Goal: Task Accomplishment & Management: Complete application form

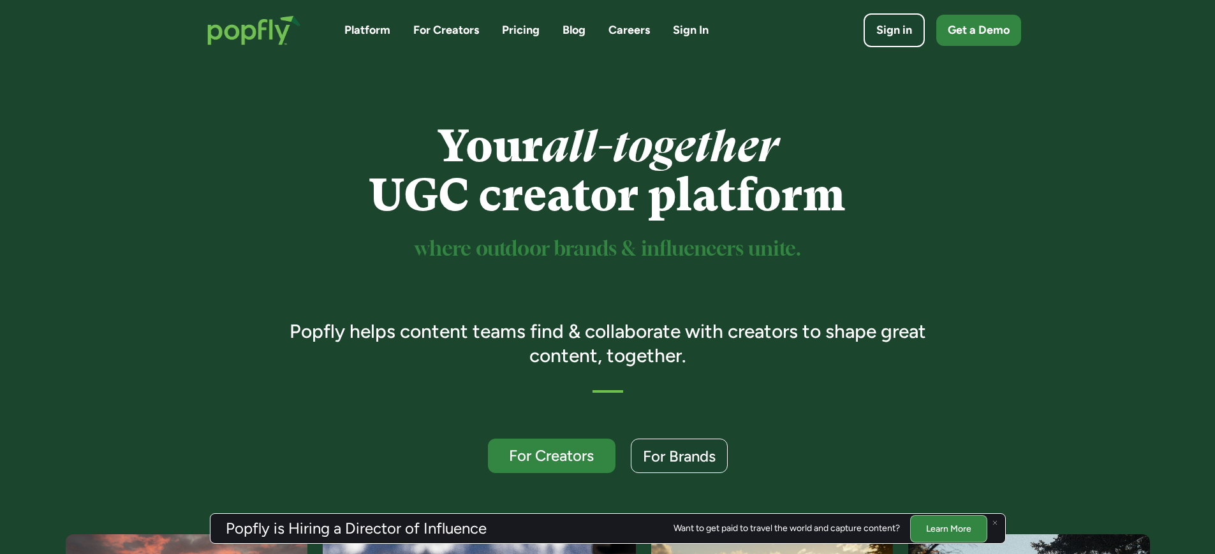
click at [635, 31] on link "Careers" at bounding box center [629, 30] width 41 height 16
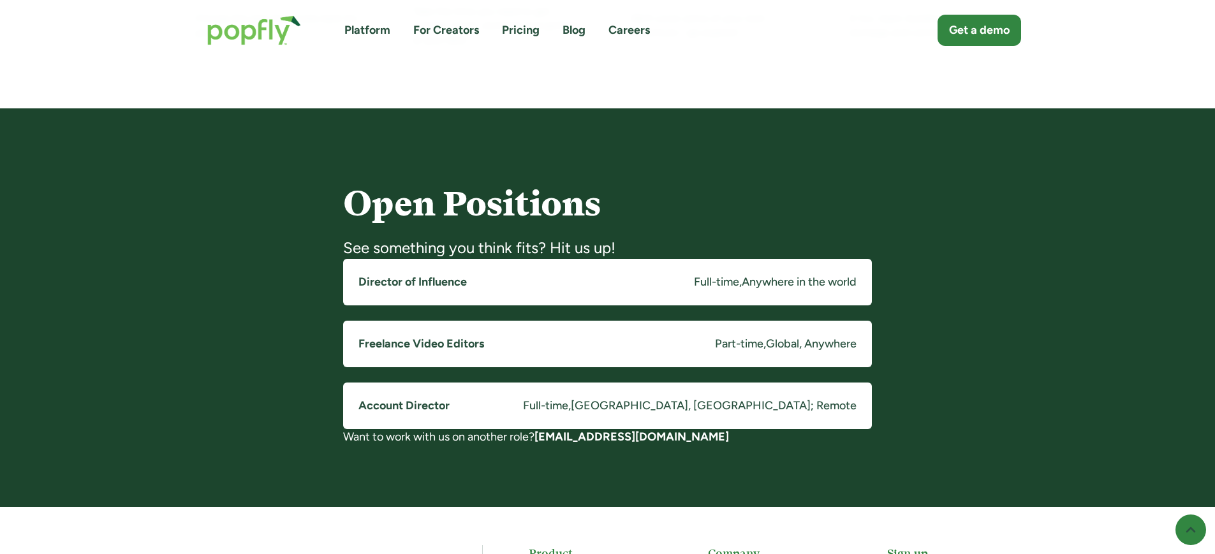
scroll to position [1017, 0]
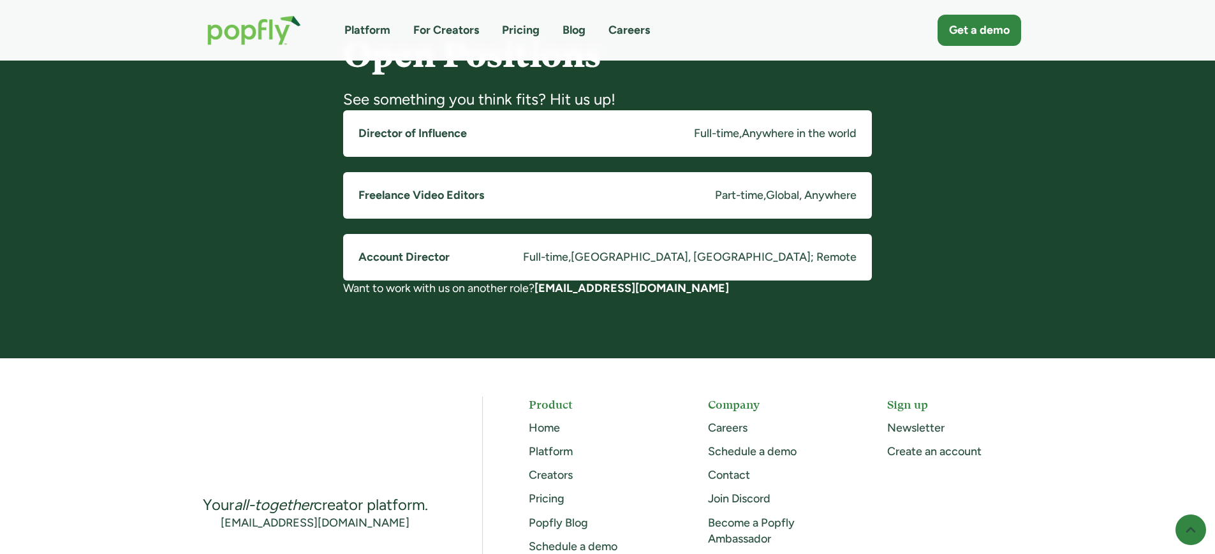
click at [436, 131] on h5 "Director of Influence" at bounding box center [412, 134] width 108 height 16
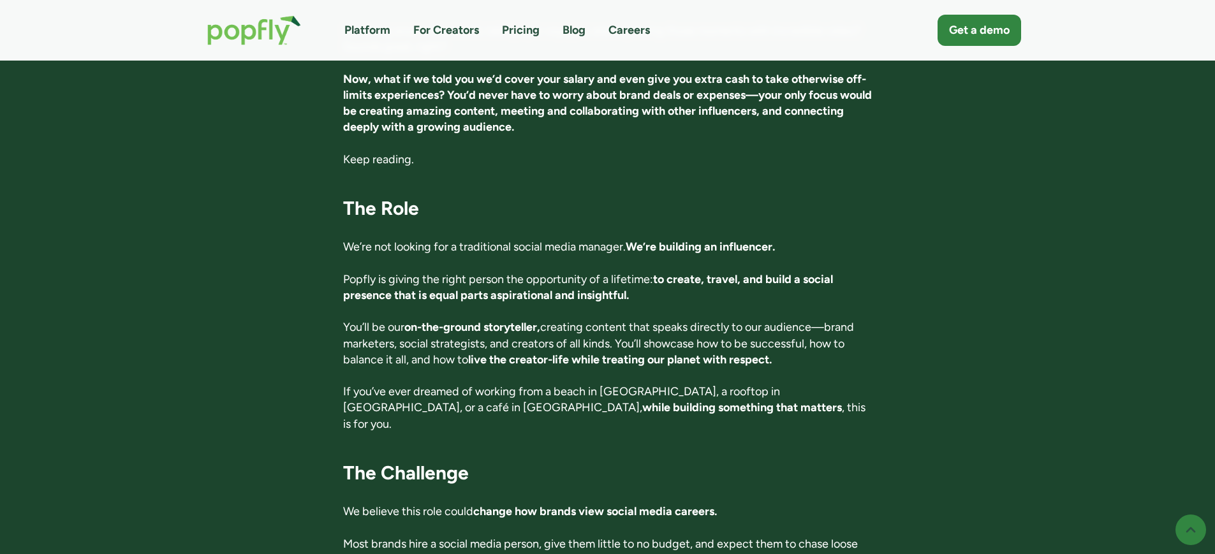
scroll to position [494, 0]
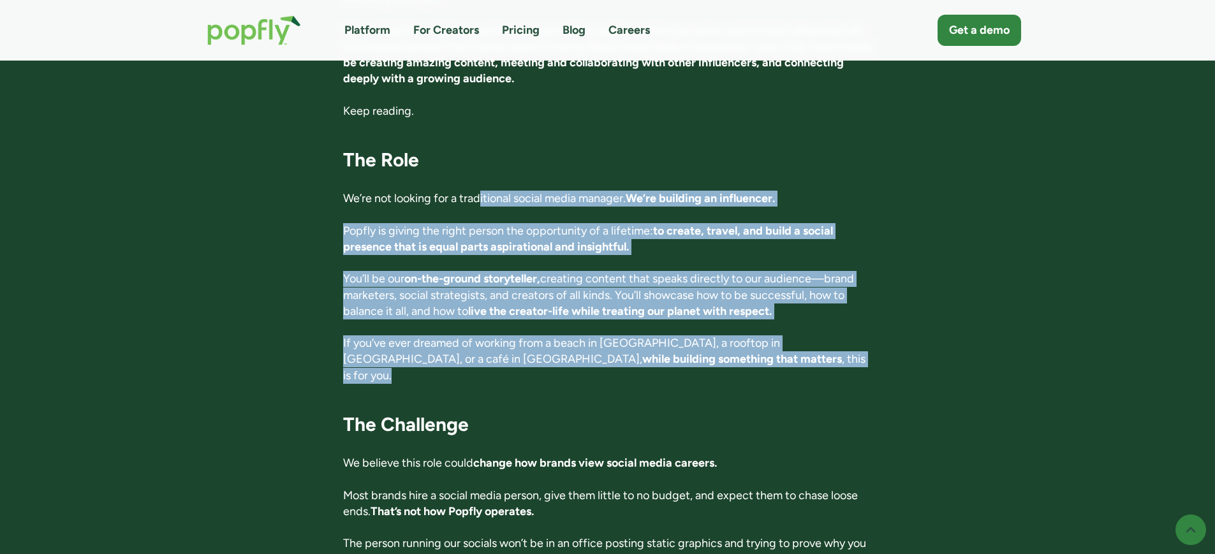
drag, startPoint x: 480, startPoint y: 195, endPoint x: 782, endPoint y: 363, distance: 345.2
click at [782, 363] on p "If you’ve ever dreamed of working from a beach in Costa Rica, a rooftop in Toky…" at bounding box center [607, 360] width 529 height 48
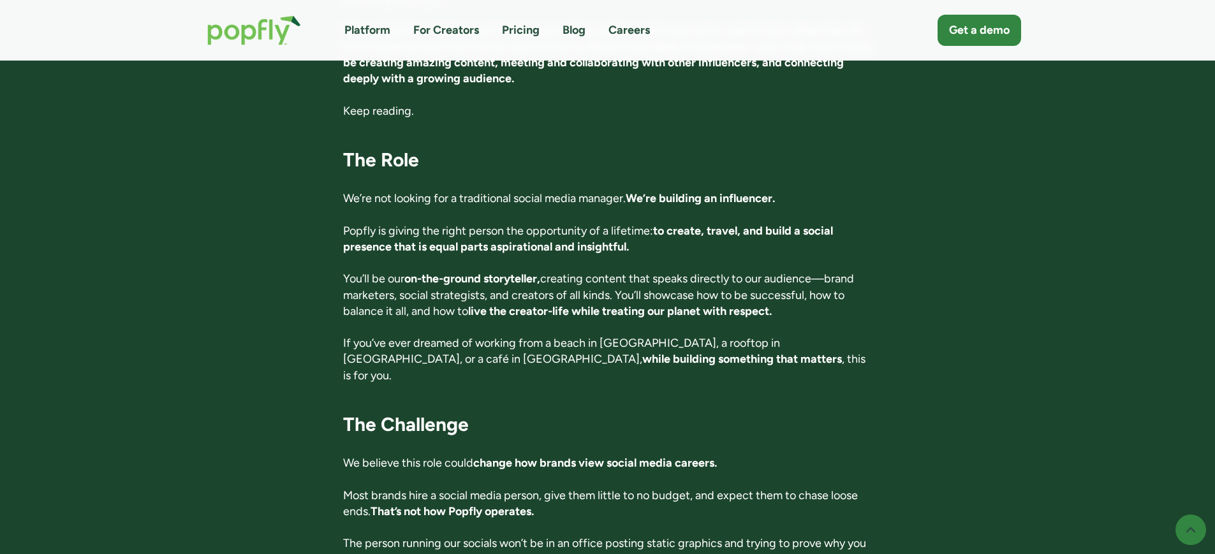
scroll to position [567, 0]
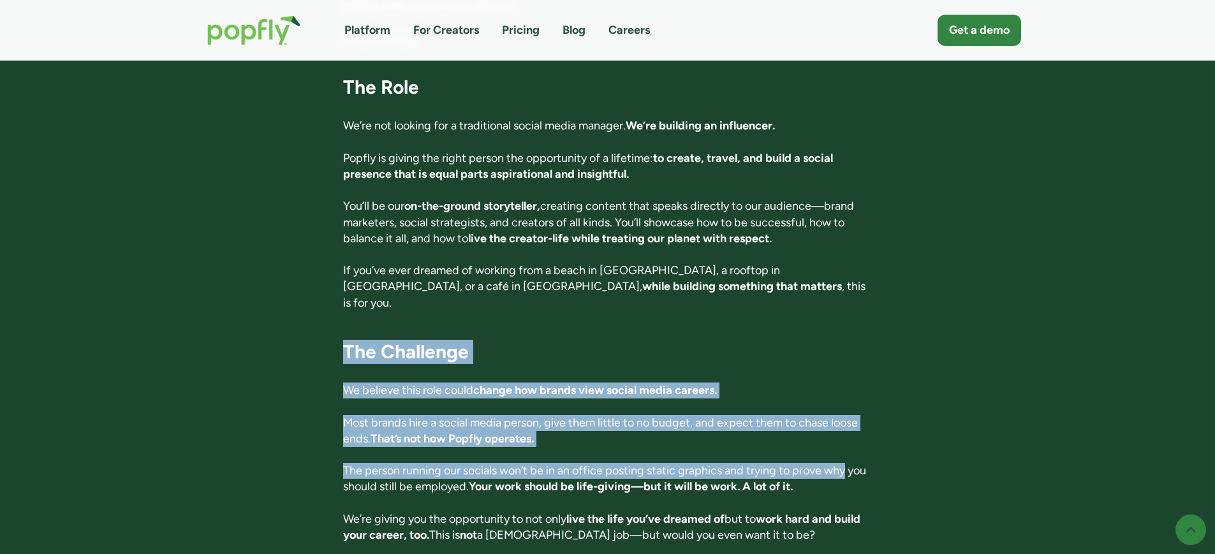
drag, startPoint x: 339, startPoint y: 331, endPoint x: 909, endPoint y: 454, distance: 583.4
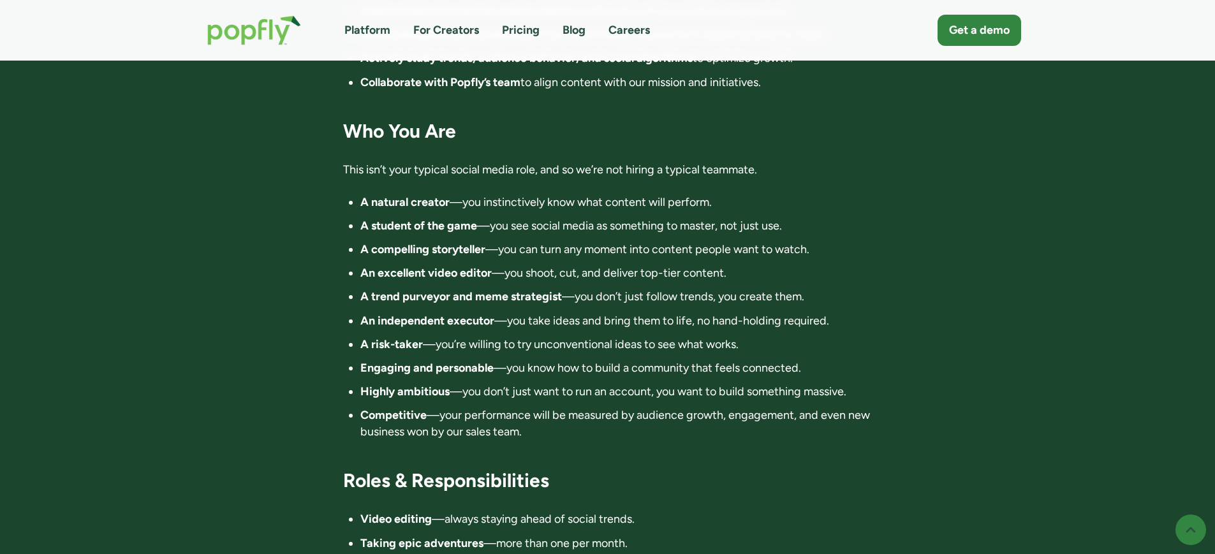
scroll to position [1397, 0]
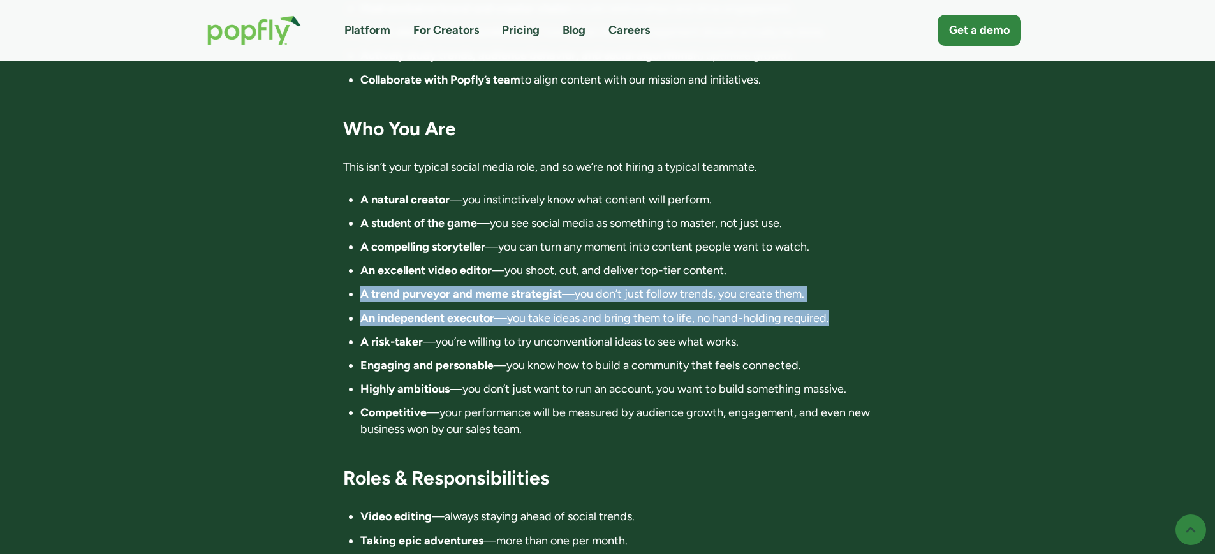
drag, startPoint x: 340, startPoint y: 255, endPoint x: 838, endPoint y: 292, distance: 499.6
click at [838, 292] on div "Director of Influence Full-time , Anywhere in the world Apply now First listed:…" at bounding box center [608, 25] width 827 height 2597
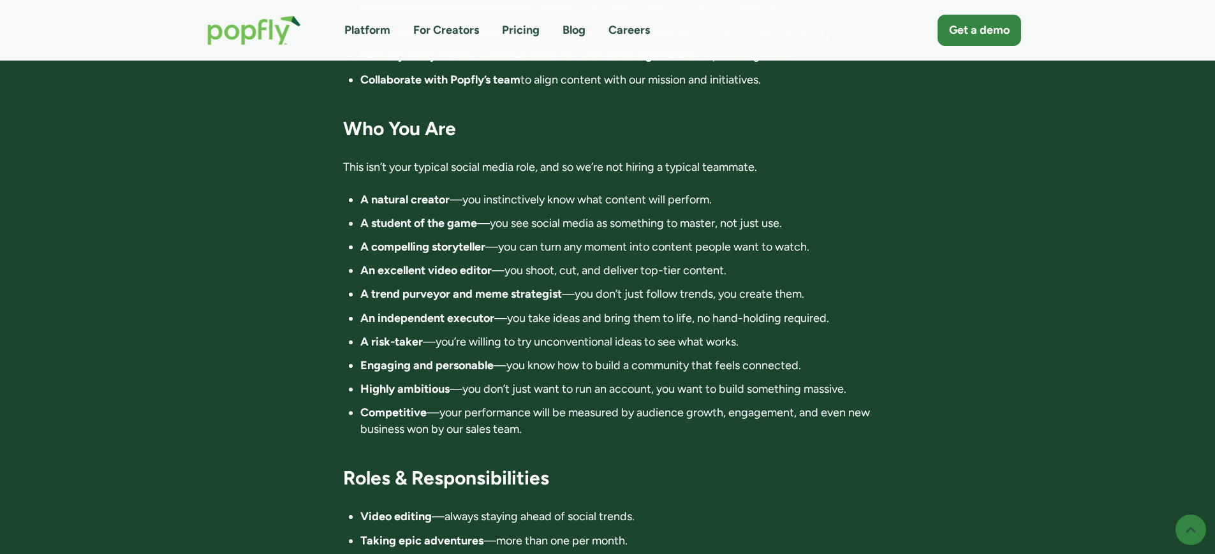
click at [838, 292] on ul "A natural creator —you instinctively know what content will perform. A student …" at bounding box center [607, 315] width 529 height 246
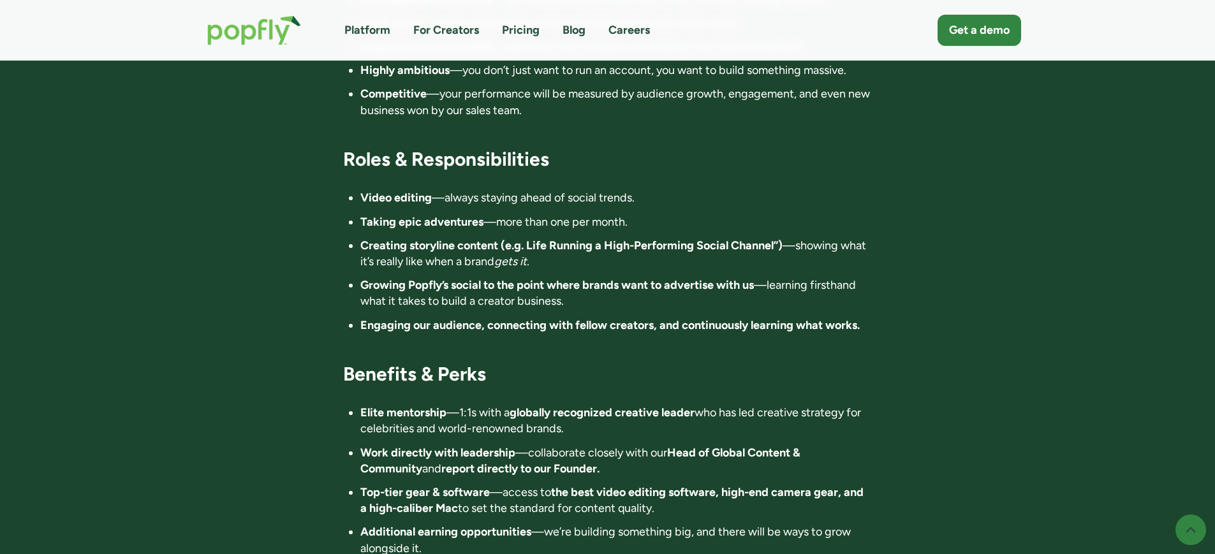
scroll to position [1718, 0]
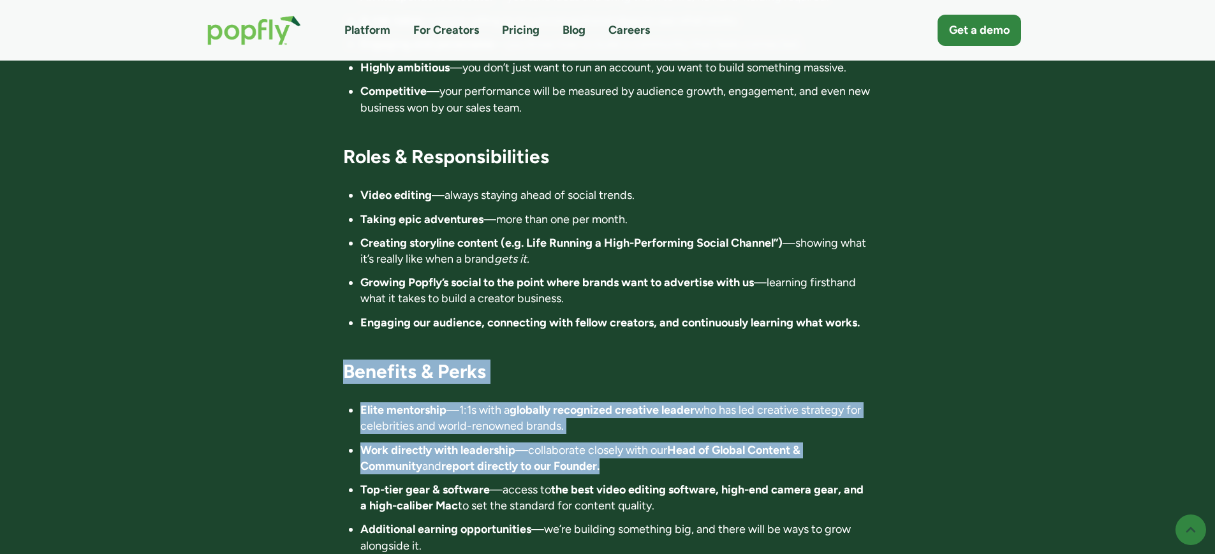
drag, startPoint x: 832, startPoint y: 315, endPoint x: 892, endPoint y: 426, distance: 126.1
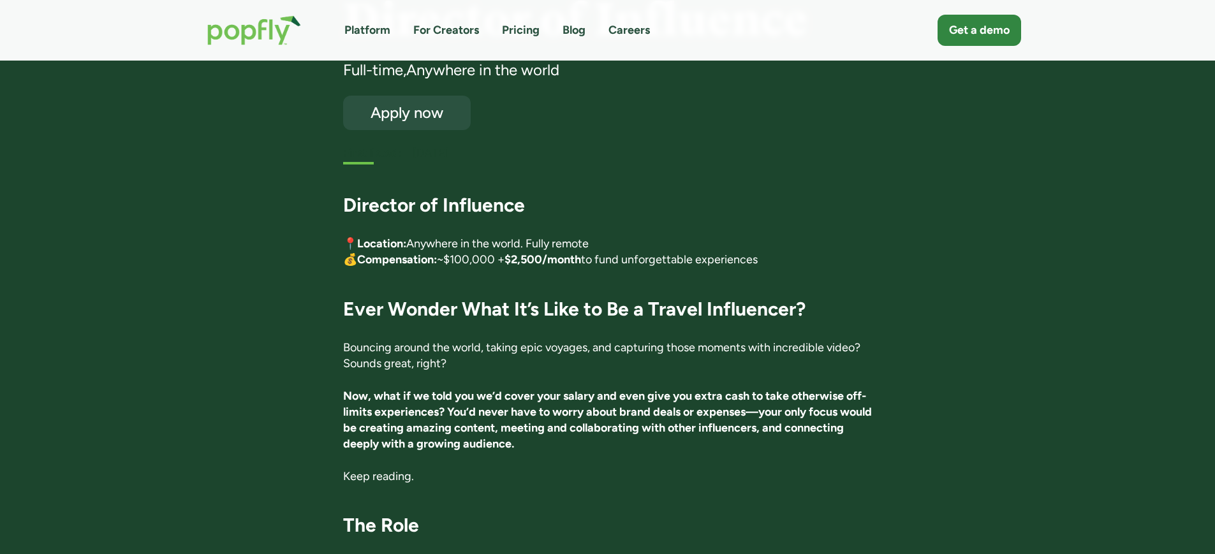
scroll to position [0, 0]
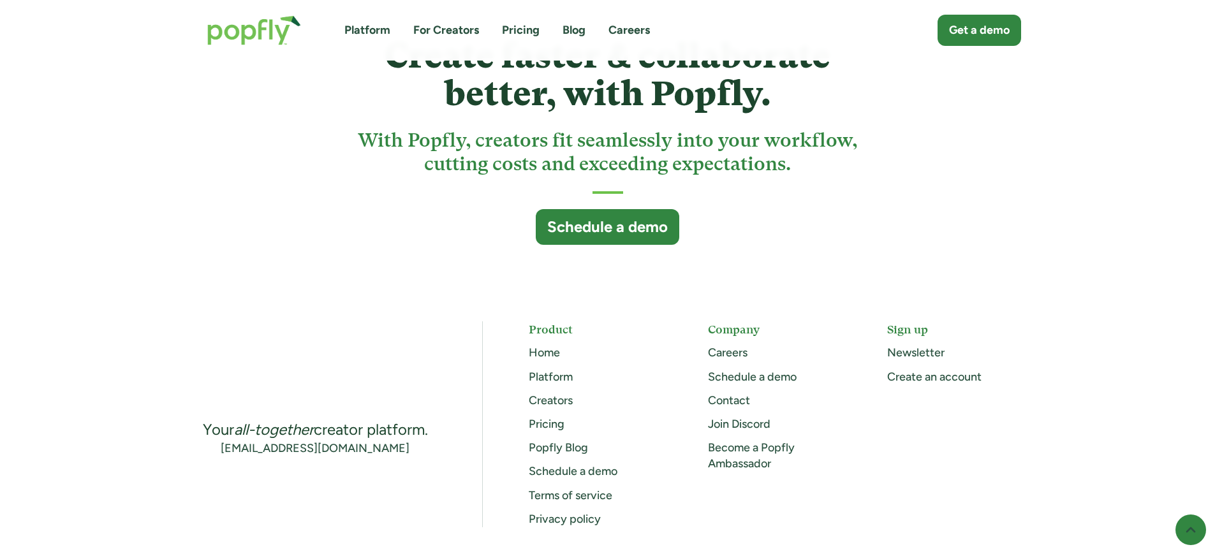
scroll to position [3421, 0]
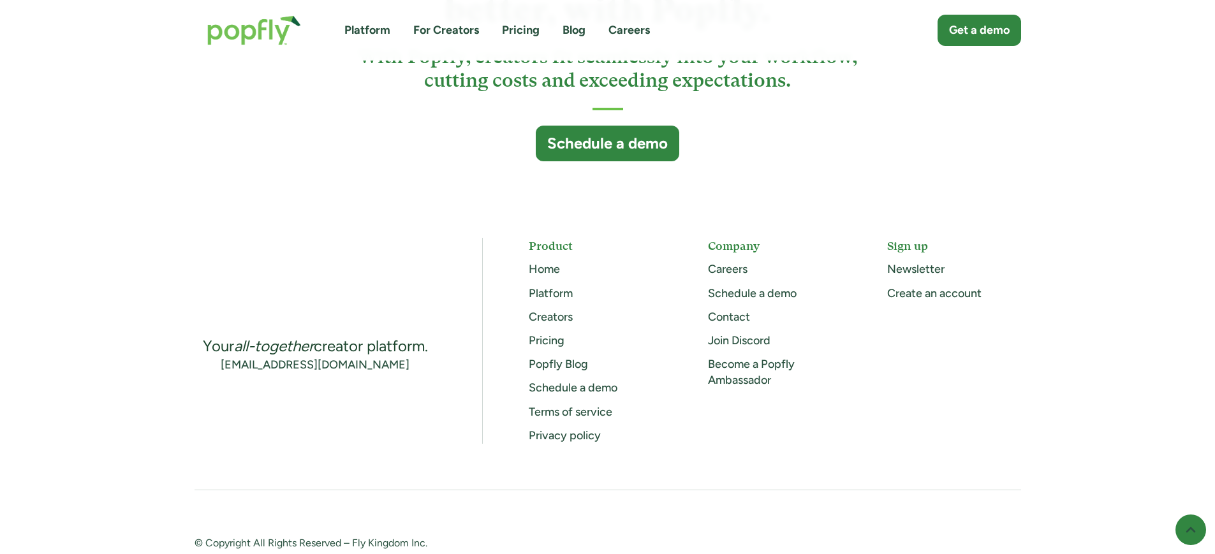
click at [550, 310] on link "Creators" at bounding box center [551, 317] width 44 height 14
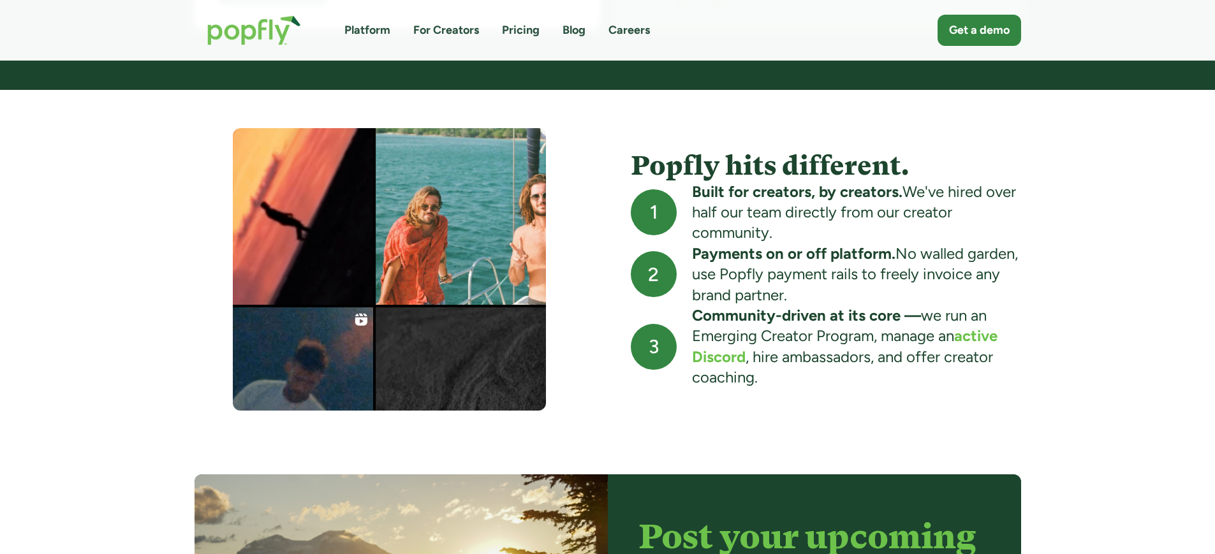
scroll to position [1047, 0]
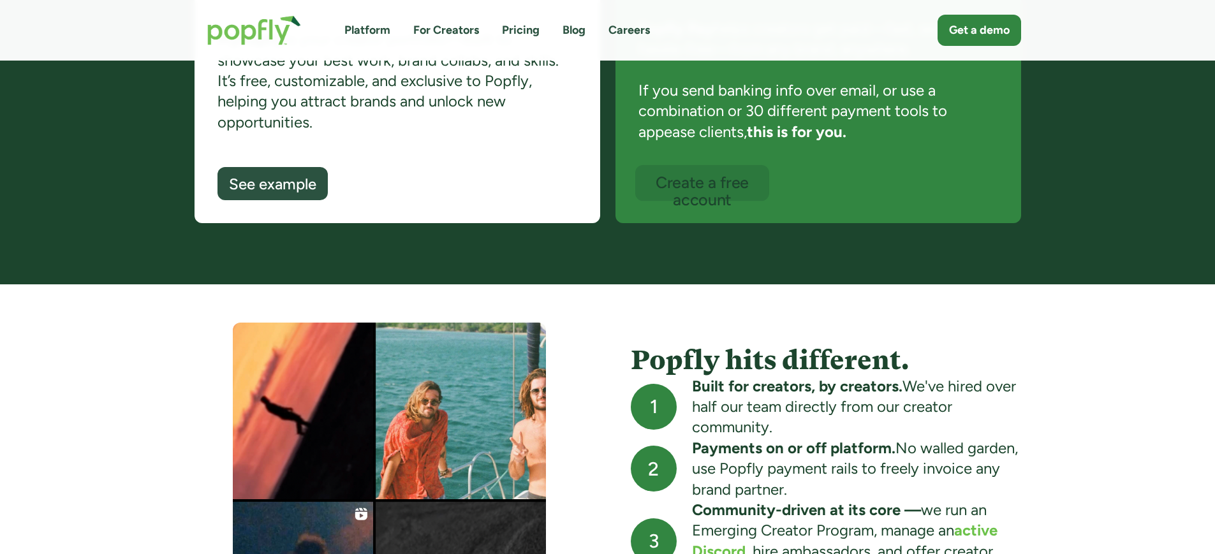
click at [707, 192] on div "Create a free account" at bounding box center [702, 191] width 110 height 34
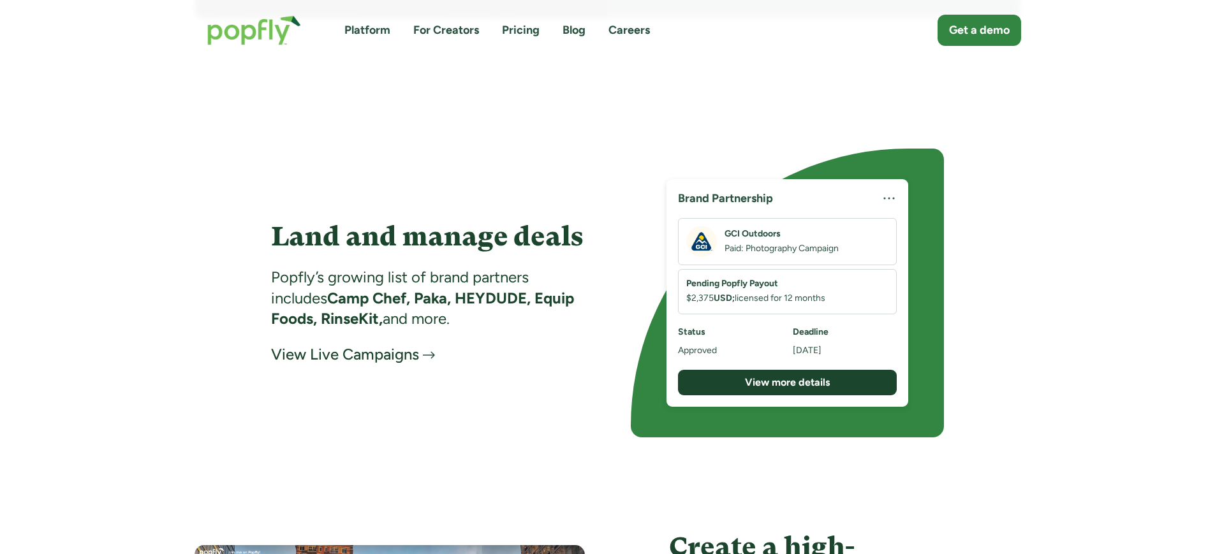
scroll to position [1753, 0]
